Goal: Transaction & Acquisition: Register for event/course

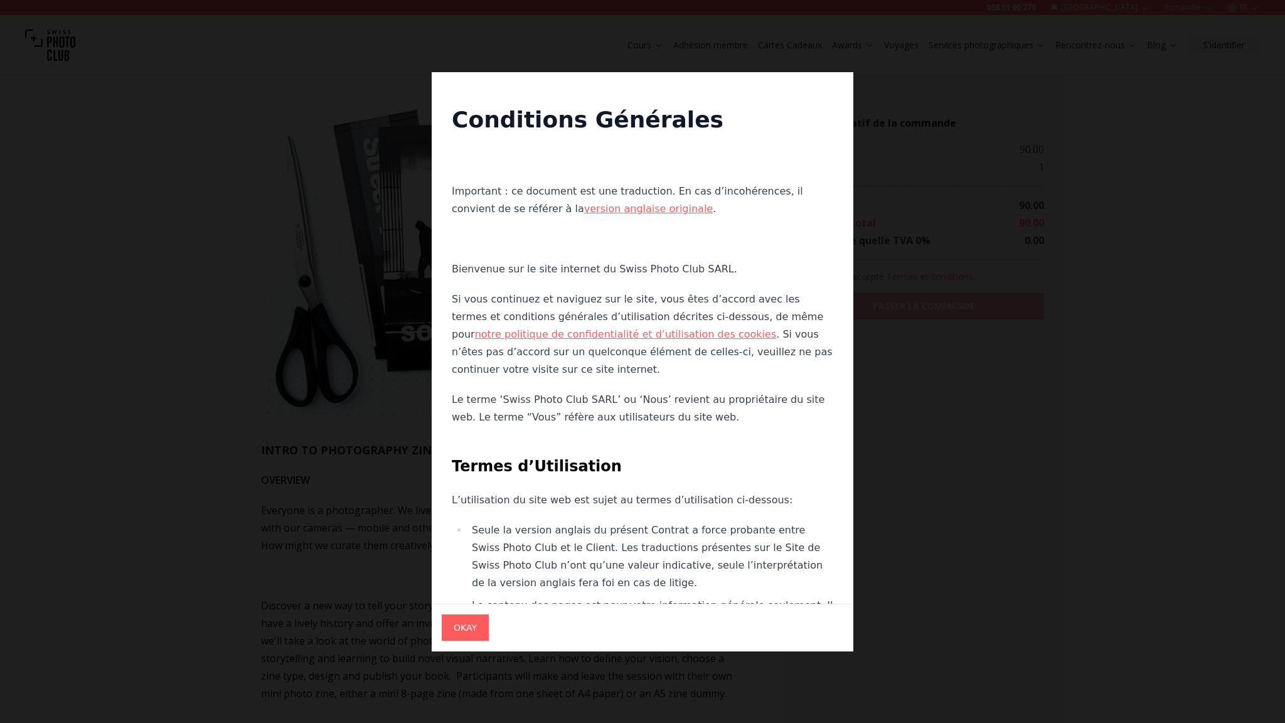
scroll to position [741, 0]
